Goal: Register for event/course

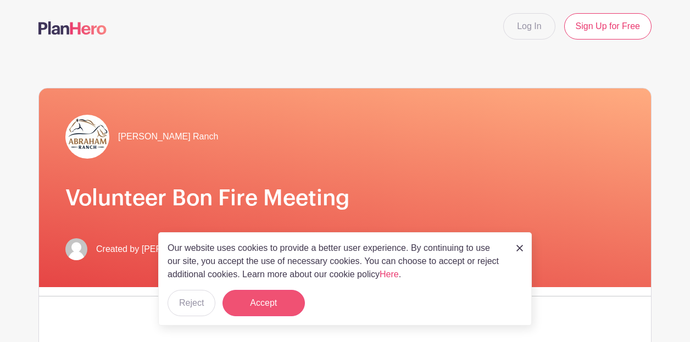
click at [273, 309] on button "Accept" at bounding box center [264, 303] width 82 height 26
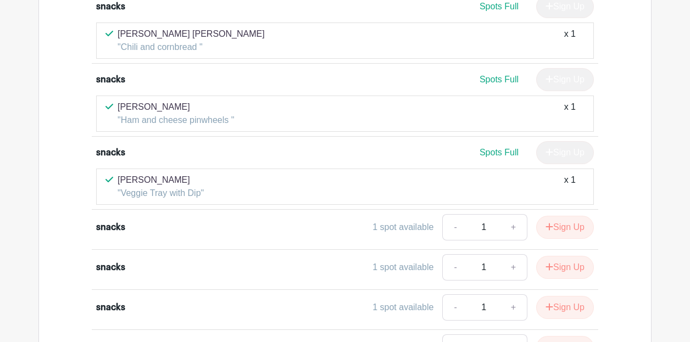
scroll to position [887, 0]
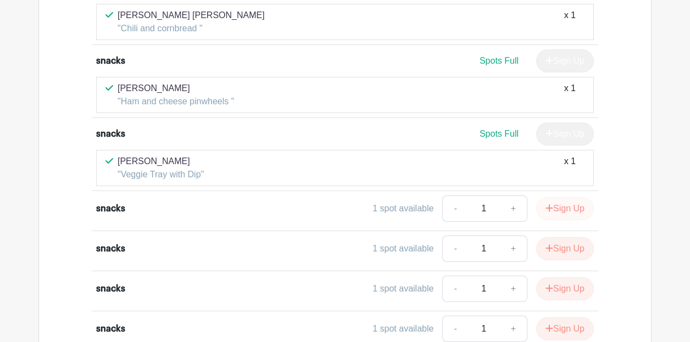
click at [577, 210] on button "Sign Up" at bounding box center [565, 208] width 58 height 23
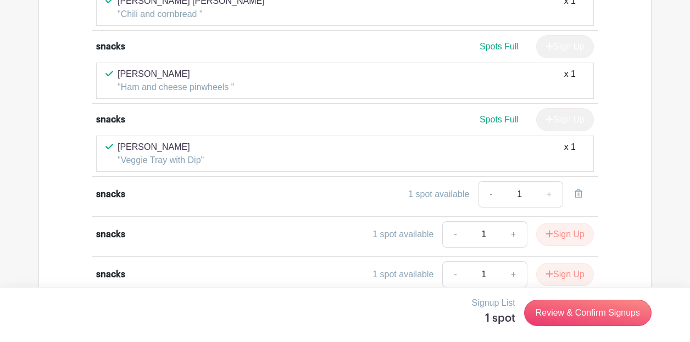
scroll to position [948, 0]
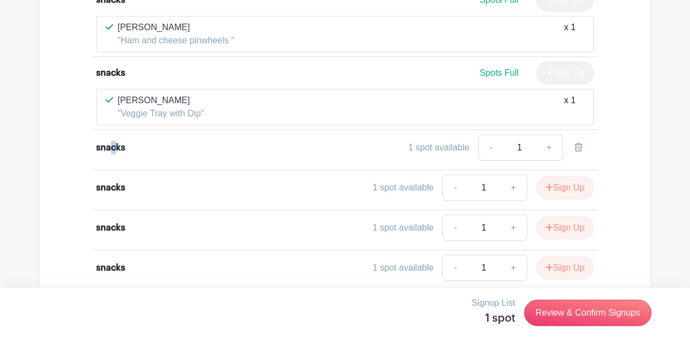
click at [116, 150] on div "snacks" at bounding box center [110, 147] width 29 height 13
click at [219, 156] on div "snacks 1 spot available - 1 +" at bounding box center [345, 150] width 498 height 31
click at [421, 152] on div "1 spot available" at bounding box center [438, 147] width 61 height 13
click at [526, 148] on input "1" at bounding box center [519, 148] width 33 height 26
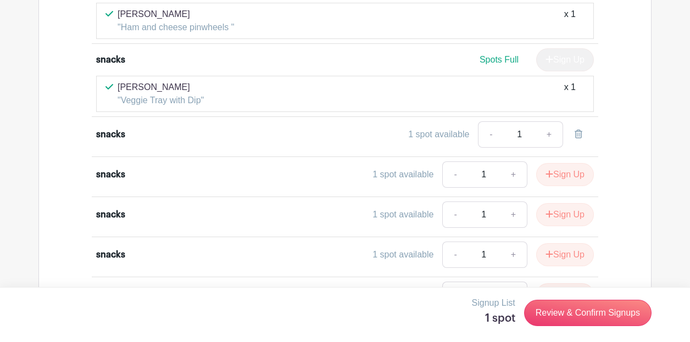
scroll to position [980, 0]
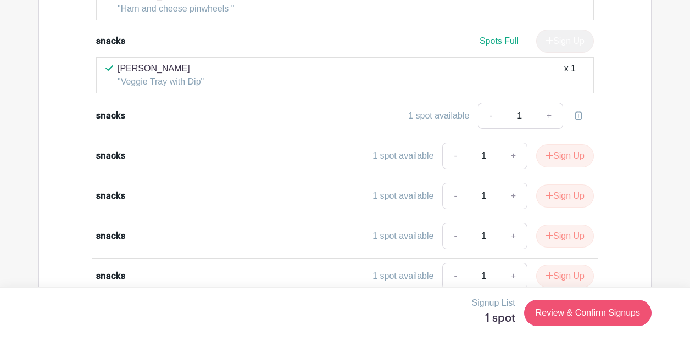
click at [546, 316] on link "Review & Confirm Signups" at bounding box center [587, 313] width 127 height 26
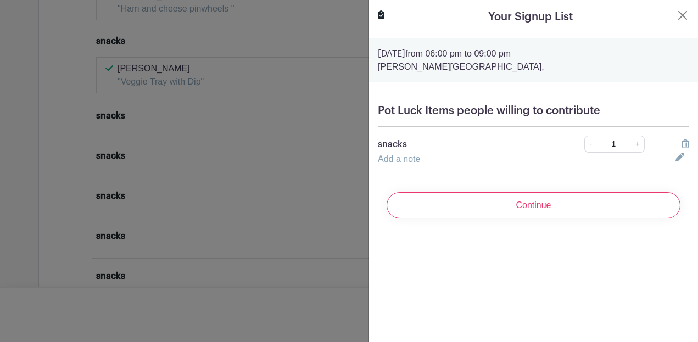
click at [422, 160] on div "Add a note" at bounding box center [520, 159] width 298 height 13
click at [405, 160] on link "Add a note" at bounding box center [399, 158] width 42 height 9
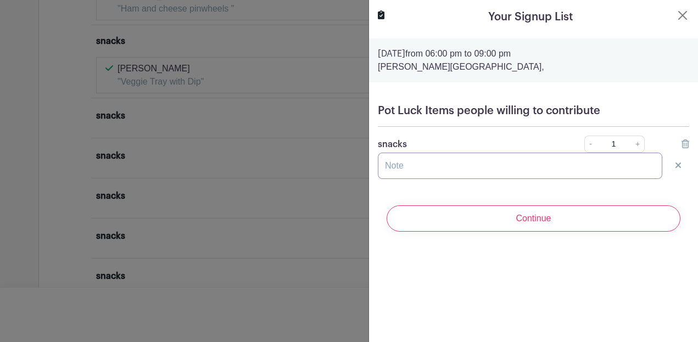
click at [389, 166] on input "text" at bounding box center [520, 166] width 285 height 26
type input "[PERSON_NAME]"
click at [530, 219] on input "Continue" at bounding box center [534, 219] width 294 height 26
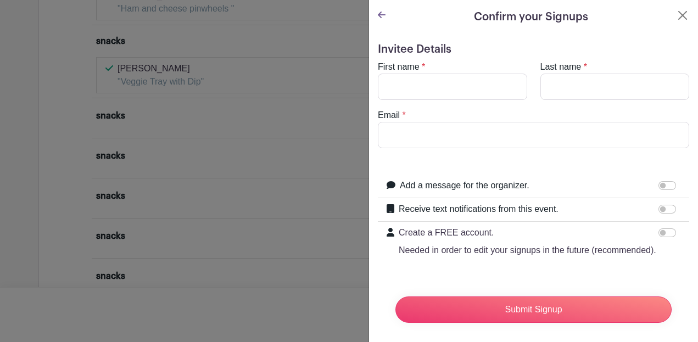
click at [382, 15] on icon at bounding box center [382, 15] width 8 height 7
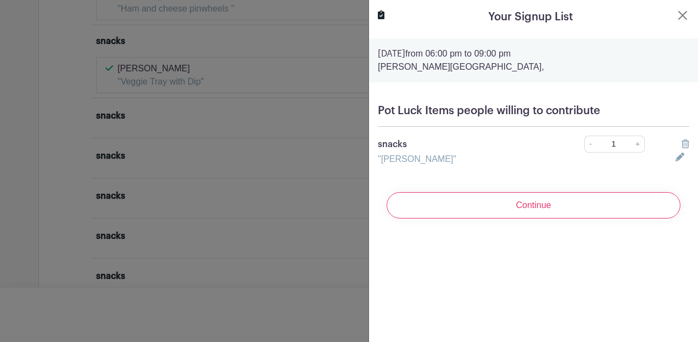
click at [449, 157] on div ""Steve Stanbury"" at bounding box center [520, 159] width 298 height 13
click at [449, 158] on div ""Steve Stanbury"" at bounding box center [520, 159] width 298 height 13
drag, startPoint x: 446, startPoint y: 158, endPoint x: 452, endPoint y: 158, distance: 6.0
click at [446, 158] on div ""Steve Stanbury"" at bounding box center [520, 159] width 298 height 13
click at [682, 146] on icon at bounding box center [686, 144] width 8 height 9
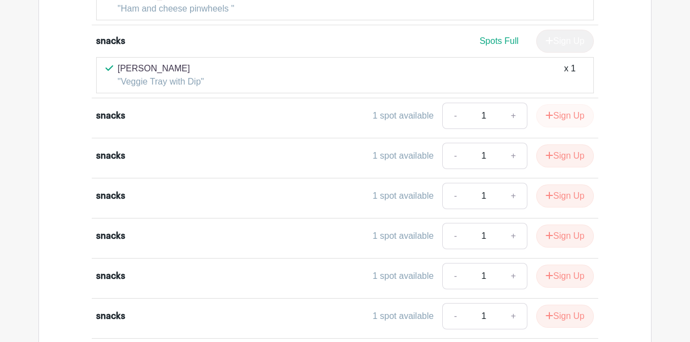
click at [555, 120] on button "Sign Up" at bounding box center [565, 115] width 58 height 23
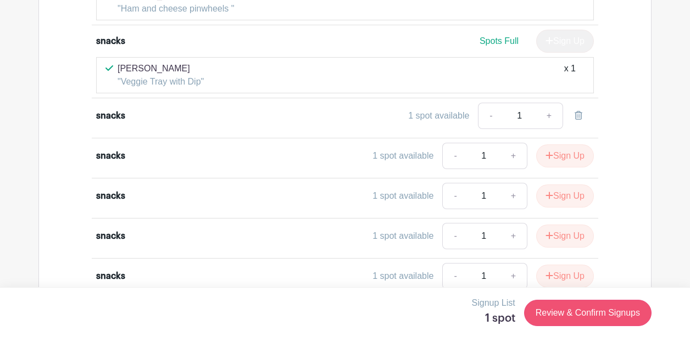
click at [604, 320] on link "Review & Confirm Signups" at bounding box center [587, 313] width 127 height 26
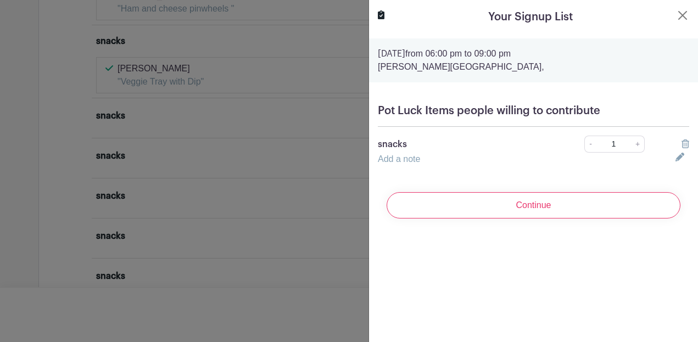
click at [443, 159] on div "Add a note" at bounding box center [520, 159] width 298 height 13
click at [415, 158] on link "Add a note" at bounding box center [399, 158] width 42 height 9
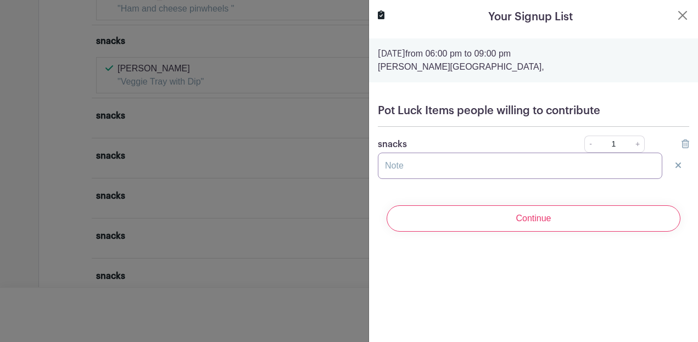
click at [406, 173] on input "text" at bounding box center [520, 166] width 285 height 26
click at [452, 168] on input "Sausage, cheese and crackers" at bounding box center [520, 166] width 285 height 26
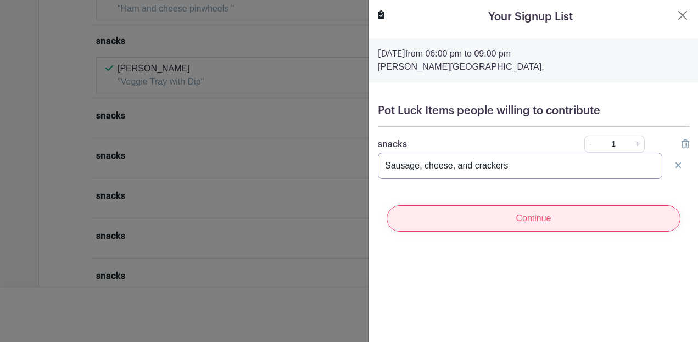
type input "Sausage, cheese, and crackers"
click at [487, 227] on input "Continue" at bounding box center [534, 219] width 294 height 26
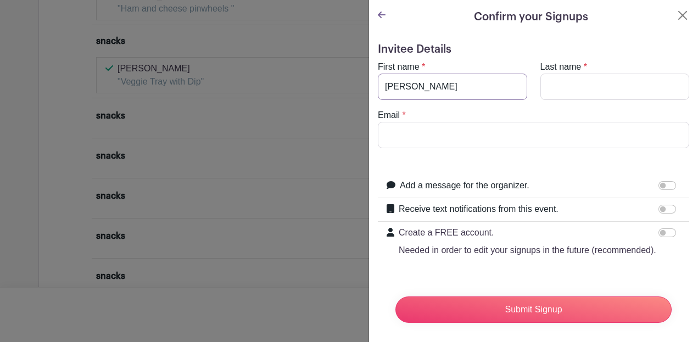
type input "Steve"
type input "Stanbury"
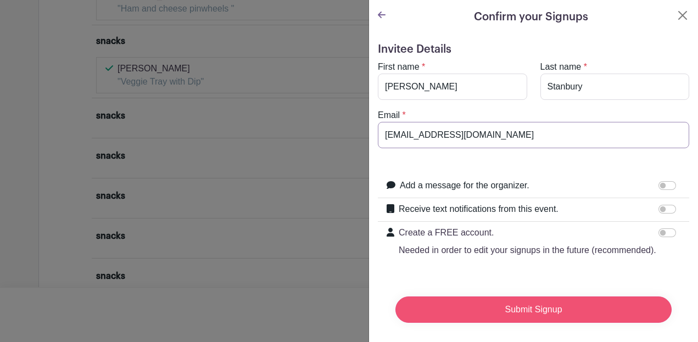
type input "[EMAIL_ADDRESS][DOMAIN_NAME]"
click at [575, 316] on input "Submit Signup" at bounding box center [534, 310] width 276 height 26
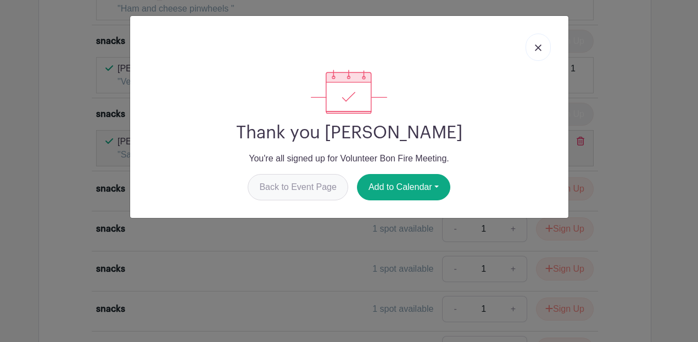
click at [325, 185] on link "Back to Event Page" at bounding box center [298, 187] width 101 height 26
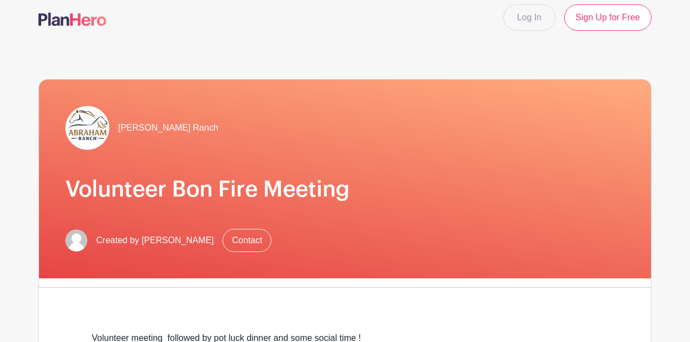
scroll to position [0, 0]
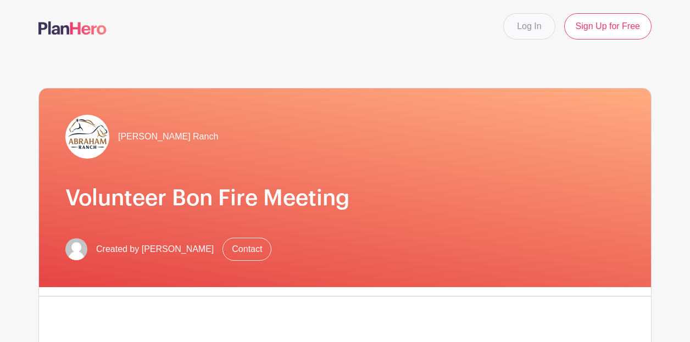
click at [531, 33] on link "Log In" at bounding box center [529, 26] width 52 height 26
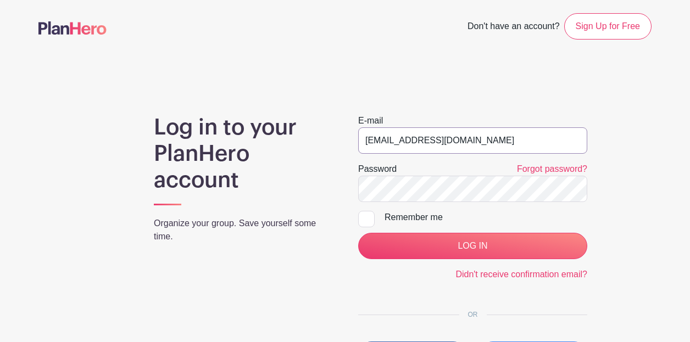
type input "[EMAIL_ADDRESS][DOMAIN_NAME]"
click at [370, 221] on div at bounding box center [366, 219] width 16 height 16
click at [365, 218] on input "Remember me" at bounding box center [361, 214] width 7 height 7
checkbox input "true"
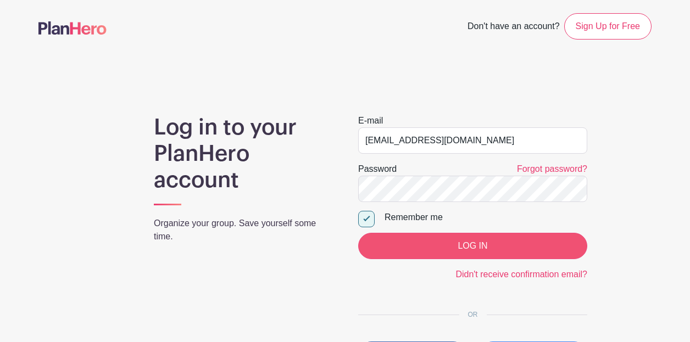
click at [416, 253] on input "LOG IN" at bounding box center [472, 246] width 229 height 26
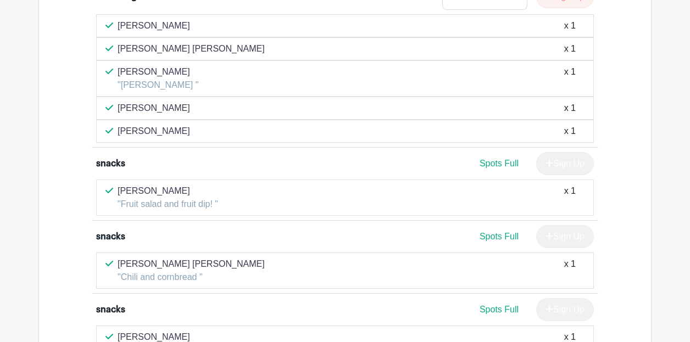
scroll to position [565, 0]
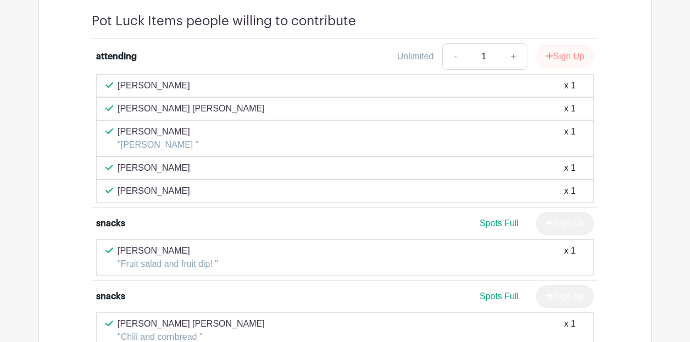
click at [573, 61] on button "Sign Up" at bounding box center [565, 56] width 58 height 23
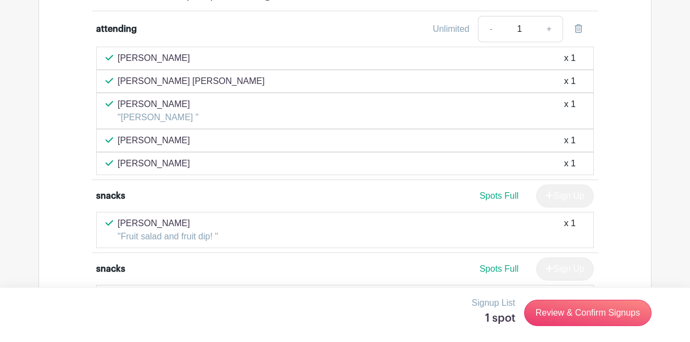
scroll to position [639, 0]
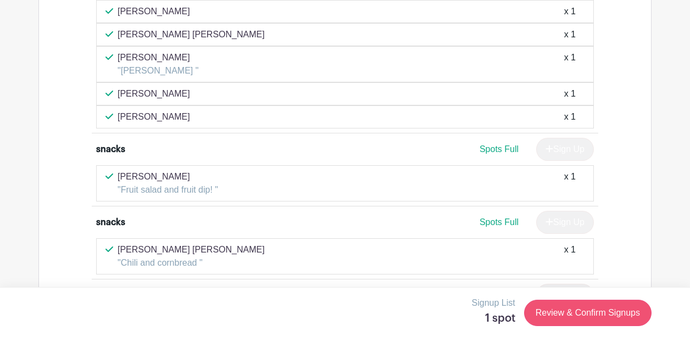
click at [589, 320] on link "Review & Confirm Signups" at bounding box center [587, 313] width 127 height 26
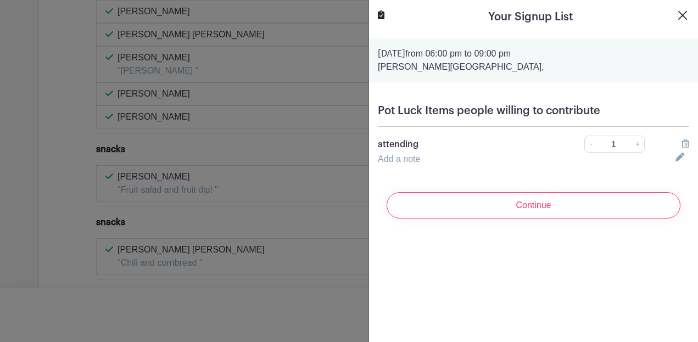
click at [676, 14] on button "Close" at bounding box center [682, 15] width 13 height 13
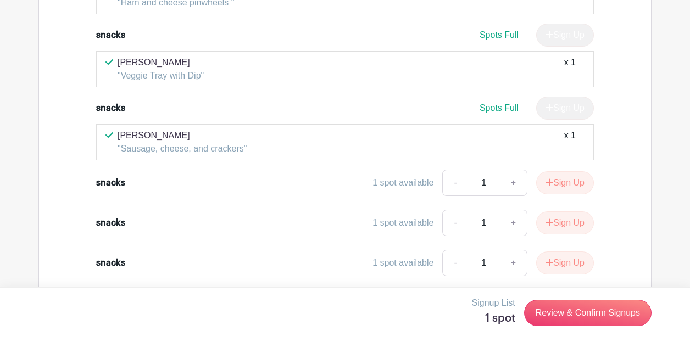
scroll to position [1132, 0]
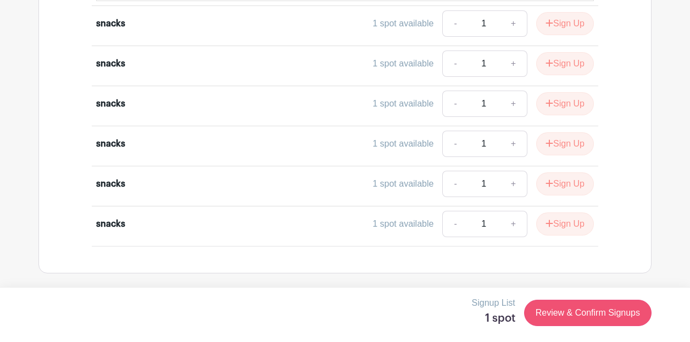
click at [567, 310] on link "Review & Confirm Signups" at bounding box center [587, 313] width 127 height 26
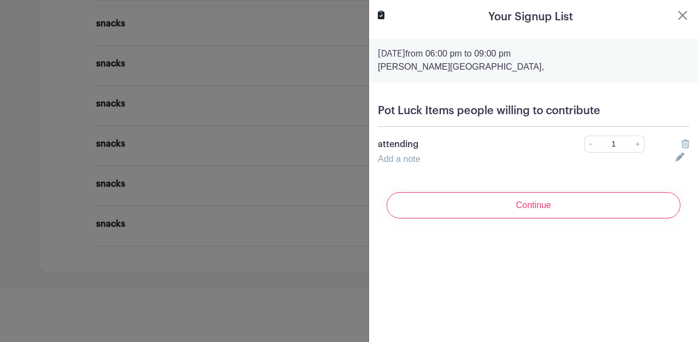
click at [682, 145] on icon at bounding box center [686, 144] width 8 height 9
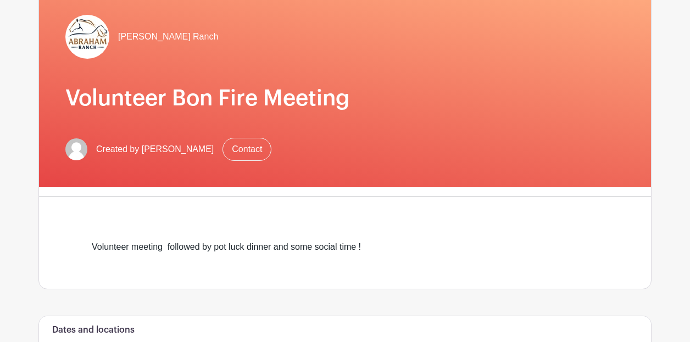
scroll to position [0, 0]
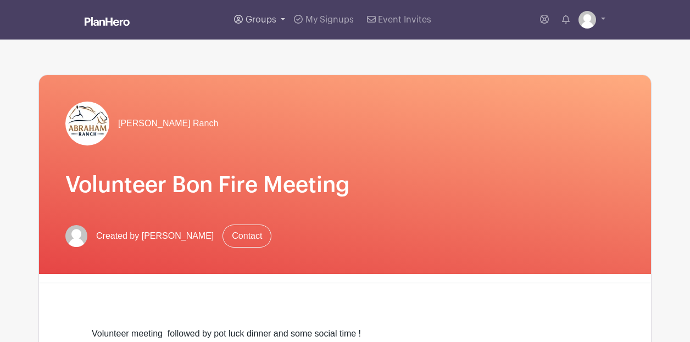
click at [285, 18] on link "Groups" at bounding box center [260, 20] width 60 height 40
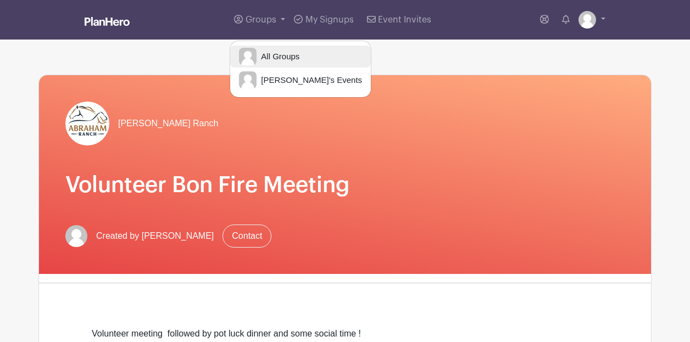
click at [285, 54] on span "All Groups" at bounding box center [278, 57] width 43 height 13
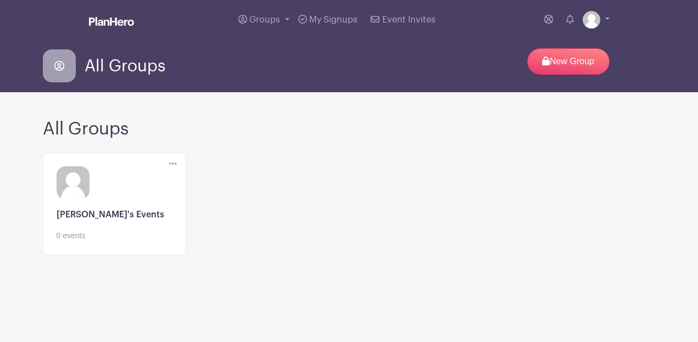
click at [269, 23] on span "Groups" at bounding box center [264, 19] width 31 height 9
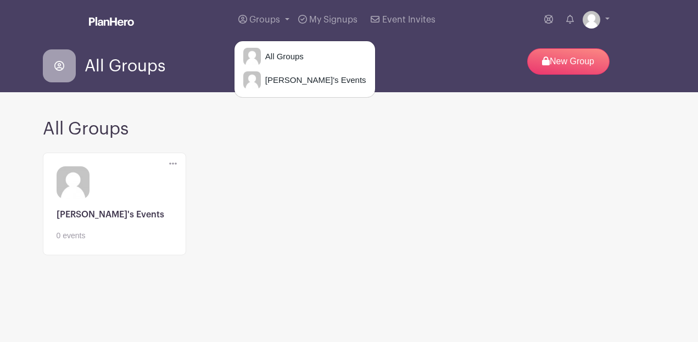
click at [333, 174] on div "Delete Group Are you sure you want to delete this Group? Yes, Delete No, Cancel…" at bounding box center [349, 210] width 626 height 125
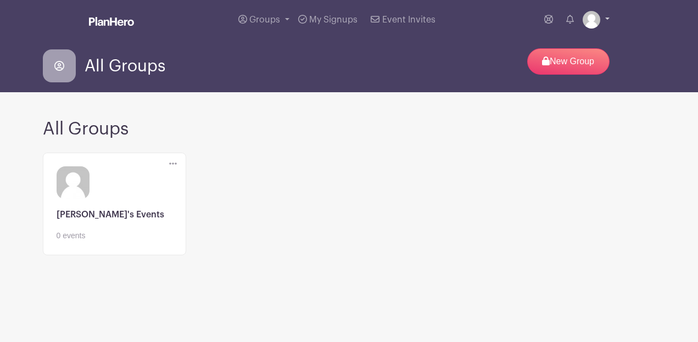
click at [588, 20] on img at bounding box center [592, 20] width 18 height 18
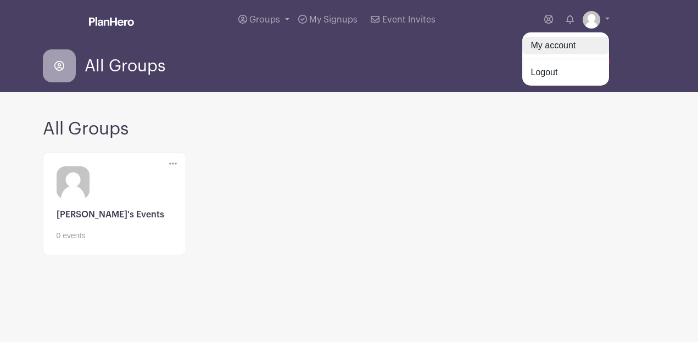
click at [585, 47] on link "My account" at bounding box center [566, 46] width 87 height 18
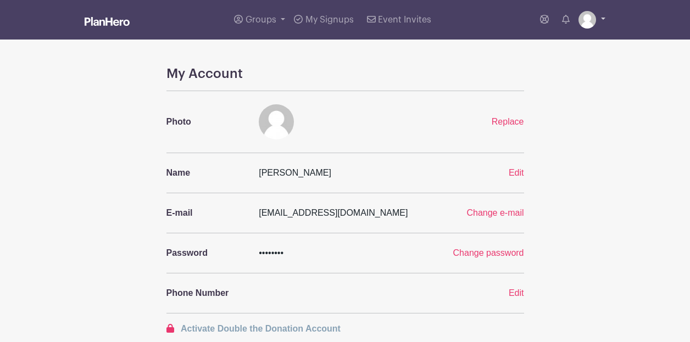
click at [602, 19] on link at bounding box center [592, 20] width 27 height 18
click at [569, 71] on link "Logout" at bounding box center [561, 73] width 87 height 18
